Goal: Task Accomplishment & Management: Use online tool/utility

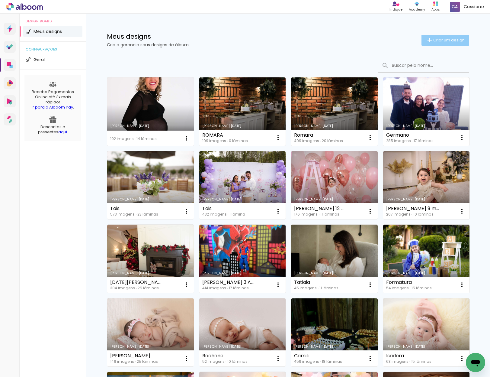
click at [443, 40] on span "Criar um design" at bounding box center [448, 40] width 31 height 4
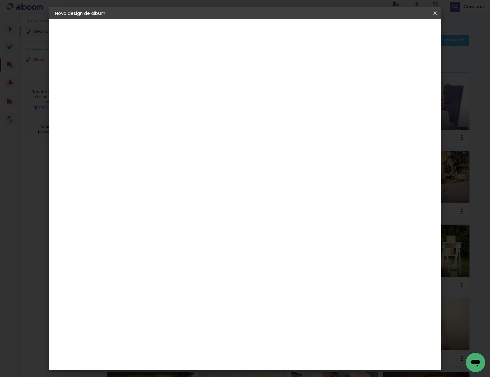
click at [154, 80] on input at bounding box center [154, 80] width 0 height 9
type input "Batizado [PERSON_NAME]"
type paper-input "Batizado [PERSON_NAME]"
click at [0, 0] on slot "Avançar" at bounding box center [0, 0] width 0 height 0
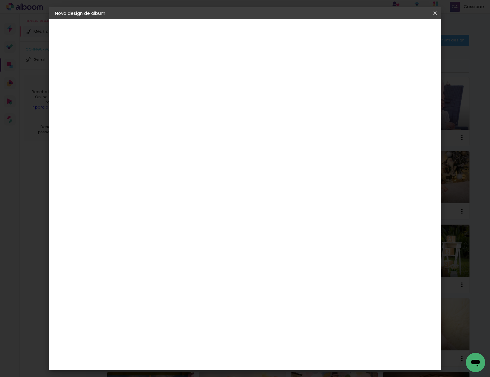
click at [0, 0] on slot "Avançar" at bounding box center [0, 0] width 0 height 0
click at [177, 101] on input "text" at bounding box center [166, 105] width 24 height 9
click at [0, 0] on slot "Padrão" at bounding box center [0, 0] width 0 height 0
type input "Padrão"
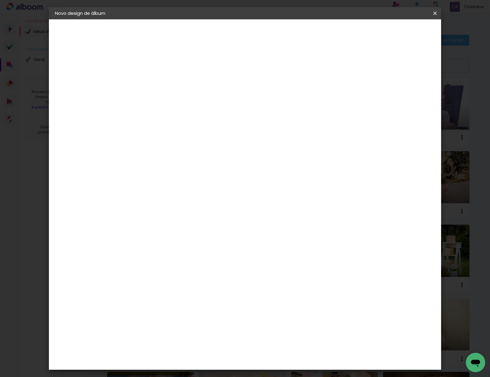
click at [194, 323] on span "20 × 20" at bounding box center [180, 331] width 28 height 16
click at [0, 0] on slot "Avançar" at bounding box center [0, 0] width 0 height 0
click at [397, 32] on span "Iniciar design" at bounding box center [383, 32] width 27 height 4
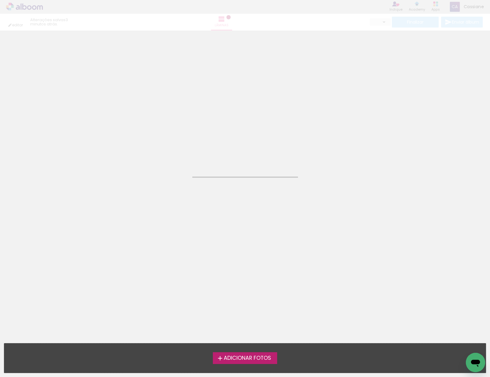
click at [232, 360] on span "Adicionar Fotos" at bounding box center [247, 357] width 47 height 5
click at [0, 0] on input "file" at bounding box center [0, 0] width 0 height 0
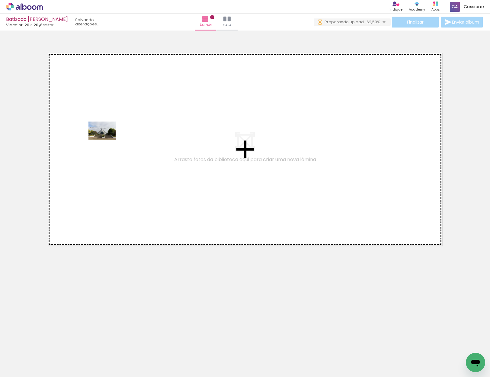
drag, startPoint x: 101, startPoint y: 361, endPoint x: 107, endPoint y: 140, distance: 221.7
click at [107, 140] on quentale-workspace at bounding box center [245, 188] width 490 height 377
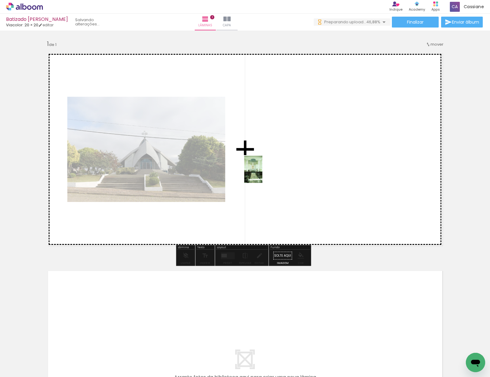
drag, startPoint x: 133, startPoint y: 364, endPoint x: 262, endPoint y: 176, distance: 228.8
click at [262, 174] on quentale-workspace at bounding box center [245, 188] width 490 height 377
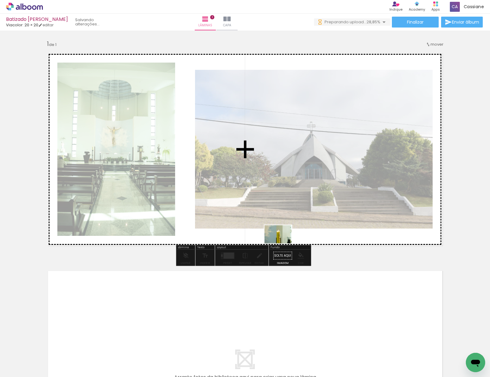
drag, startPoint x: 301, startPoint y: 361, endPoint x: 283, endPoint y: 243, distance: 119.8
click at [283, 243] on quentale-workspace at bounding box center [245, 188] width 490 height 377
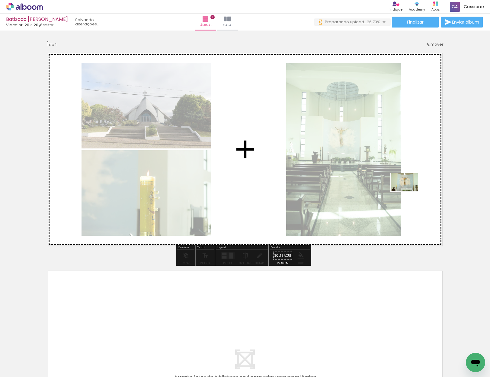
drag, startPoint x: 437, startPoint y: 360, endPoint x: 413, endPoint y: 192, distance: 169.2
click at [413, 192] on quentale-workspace at bounding box center [245, 188] width 490 height 377
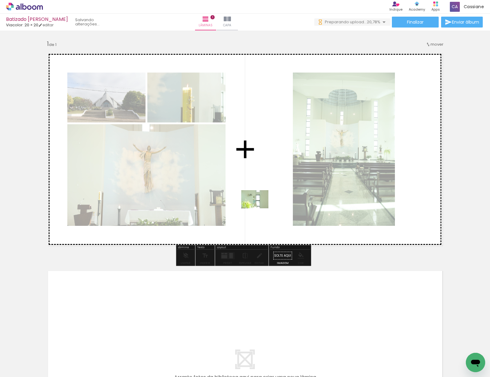
drag, startPoint x: 262, startPoint y: 359, endPoint x: 259, endPoint y: 210, distance: 148.9
click at [259, 208] on quentale-workspace at bounding box center [245, 188] width 490 height 377
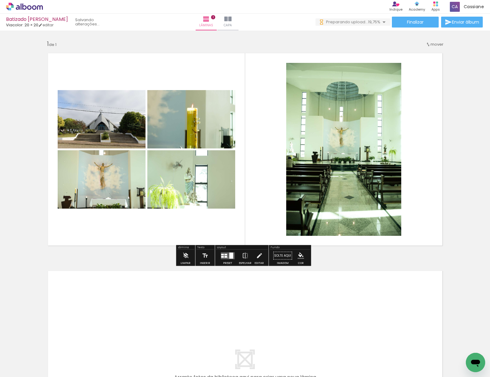
click at [226, 257] on quentale-layouter at bounding box center [228, 255] width 14 height 7
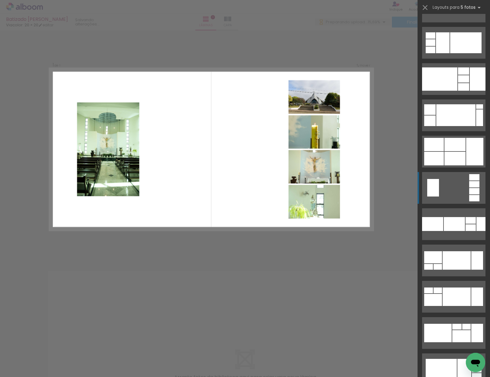
click at [458, 190] on quentale-layouter at bounding box center [453, 188] width 63 height 32
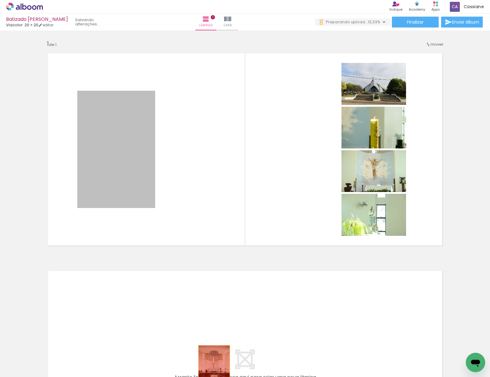
drag, startPoint x: 130, startPoint y: 142, endPoint x: 214, endPoint y: 358, distance: 231.6
click at [212, 368] on quentale-workspace at bounding box center [245, 188] width 490 height 377
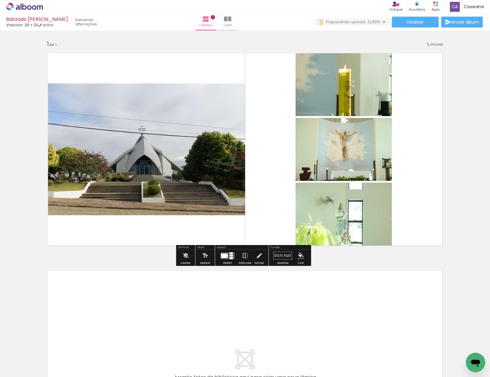
click at [228, 258] on quentale-layouter at bounding box center [228, 255] width 14 height 7
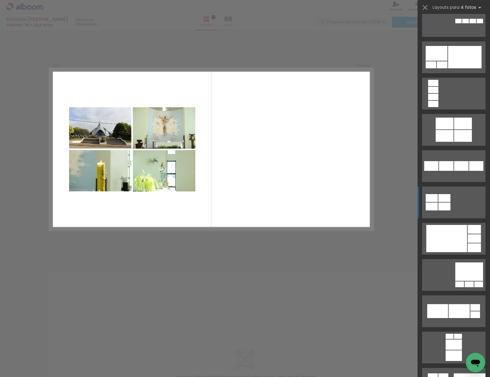
click at [441, 200] on div at bounding box center [444, 198] width 12 height 8
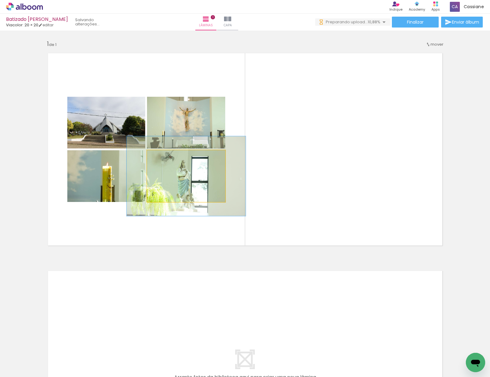
drag, startPoint x: 160, startPoint y: 157, endPoint x: 171, endPoint y: 157, distance: 11.2
click at [171, 157] on div at bounding box center [171, 156] width 5 height 5
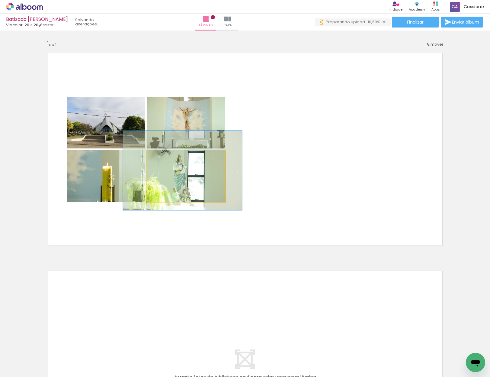
drag, startPoint x: 187, startPoint y: 191, endPoint x: 183, endPoint y: 185, distance: 6.8
click at [168, 158] on div at bounding box center [173, 157] width 10 height 10
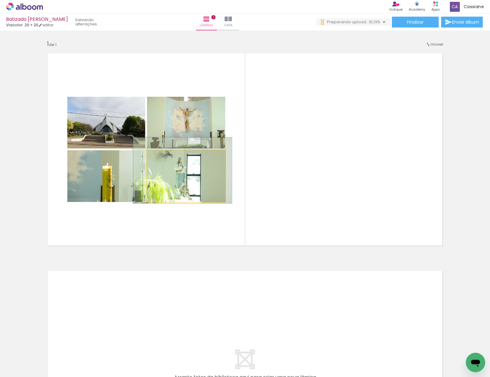
drag, startPoint x: 170, startPoint y: 156, endPoint x: 164, endPoint y: 157, distance: 6.1
type paper-slider "126"
click at [165, 157] on div at bounding box center [167, 156] width 5 height 5
